Goal: Check status: Check status

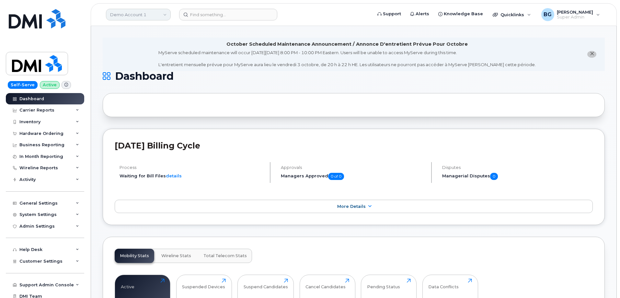
click at [139, 16] on link "Demo Account 1" at bounding box center [138, 15] width 65 height 12
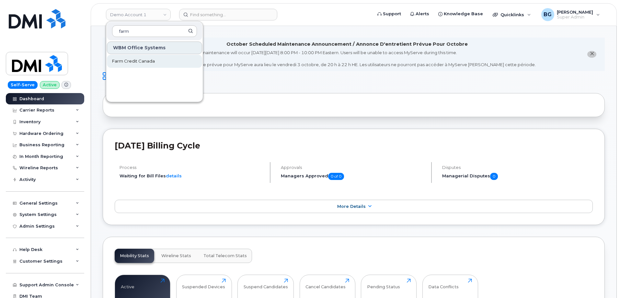
type input "farm"
click at [122, 62] on span "Farm Credit Canada" at bounding box center [133, 61] width 43 height 6
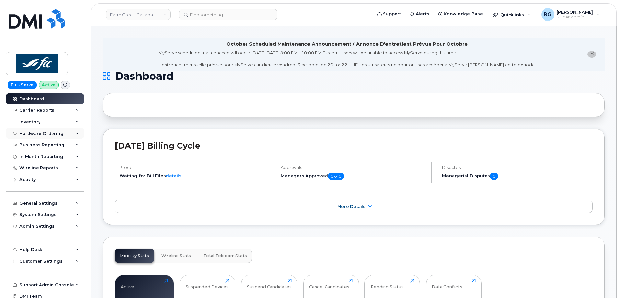
click at [37, 133] on div "Hardware Ordering" at bounding box center [41, 133] width 44 height 5
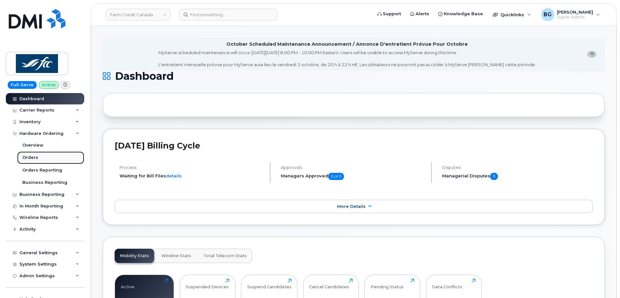
click at [29, 158] on div "Orders" at bounding box center [30, 158] width 16 height 6
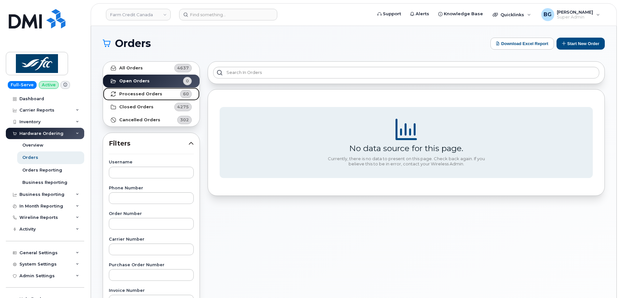
click at [140, 95] on strong "Processed Orders" at bounding box center [140, 93] width 43 height 5
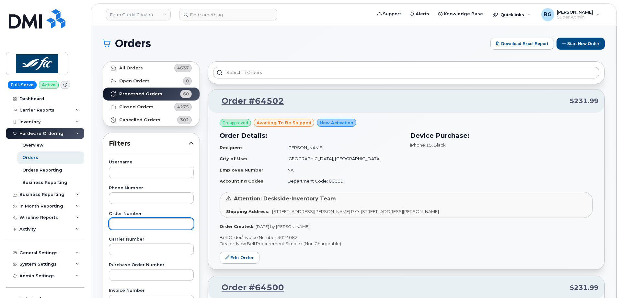
drag, startPoint x: 137, startPoint y: 221, endPoint x: 258, endPoint y: 250, distance: 124.5
click at [137, 221] on input "text" at bounding box center [151, 224] width 85 height 12
type input "64416"
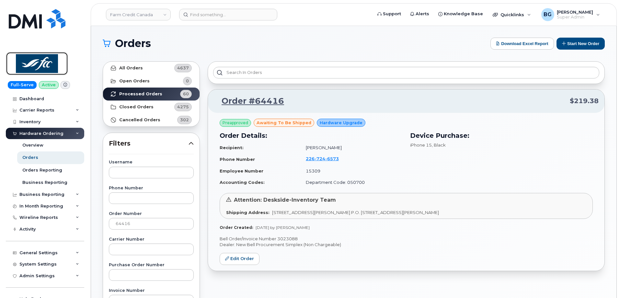
drag, startPoint x: 43, startPoint y: 64, endPoint x: 75, endPoint y: 80, distance: 36.0
click at [43, 65] on img at bounding box center [37, 63] width 50 height 19
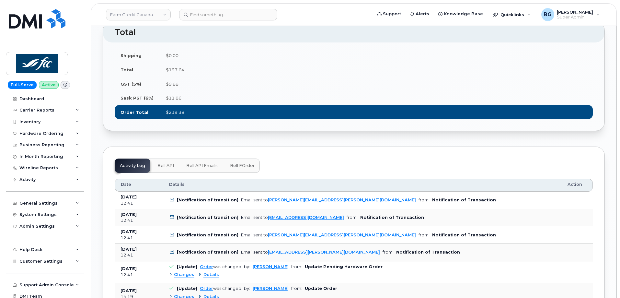
scroll to position [720, 0]
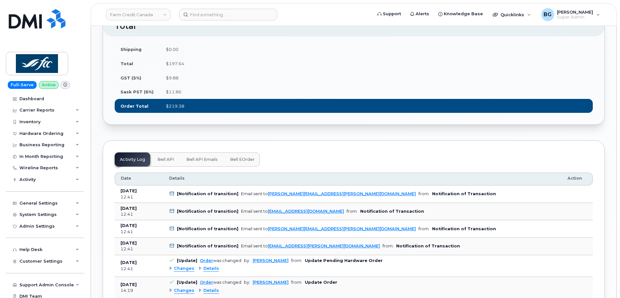
click at [239, 162] on span "Bell eOrder" at bounding box center [242, 159] width 25 height 5
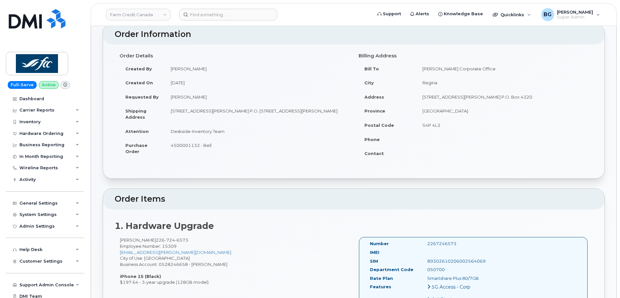
scroll to position [108, 0]
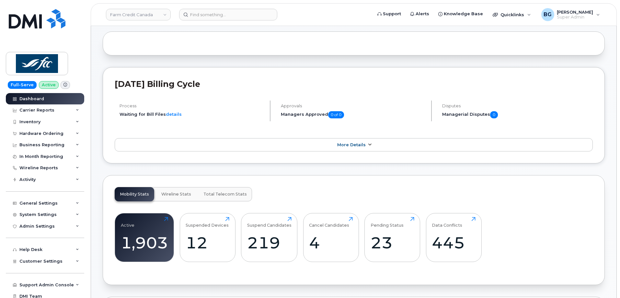
scroll to position [65, 0]
